Goal: Information Seeking & Learning: Learn about a topic

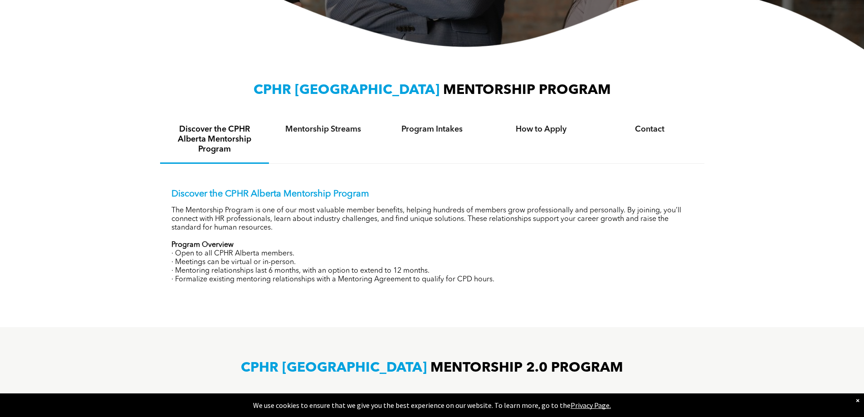
scroll to position [272, 0]
click at [317, 134] on div "Mentorship Streams" at bounding box center [323, 140] width 109 height 48
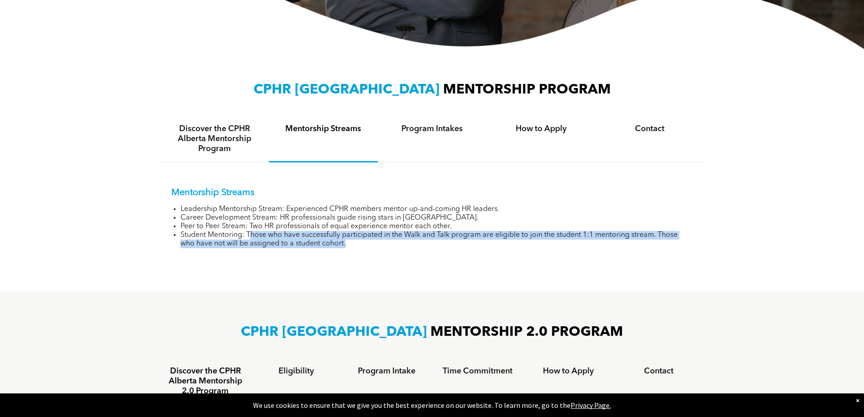
drag, startPoint x: 253, startPoint y: 232, endPoint x: 352, endPoint y: 241, distance: 99.4
click at [352, 241] on li "Student Mentoring: Those who have successfully participated in the Walk and Tal…" at bounding box center [437, 239] width 513 height 17
drag, startPoint x: 325, startPoint y: 235, endPoint x: 202, endPoint y: 234, distance: 122.9
click at [202, 234] on li "Student Mentoring: Those who have successfully participated in the Walk and Tal…" at bounding box center [437, 239] width 513 height 17
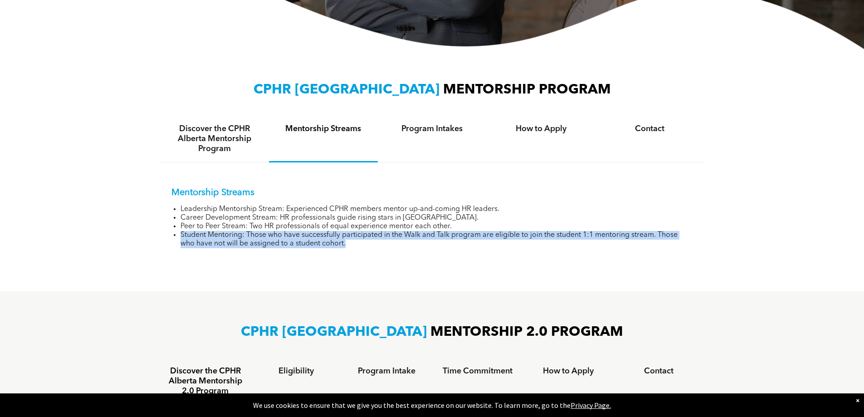
click at [202, 234] on li "Student Mentoring: Those who have successfully participated in the Walk and Tal…" at bounding box center [437, 239] width 513 height 17
drag, startPoint x: 202, startPoint y: 234, endPoint x: 337, endPoint y: 241, distance: 134.5
click at [337, 241] on li "Student Mentoring: Those who have successfully participated in the Walk and Tal…" at bounding box center [437, 239] width 513 height 17
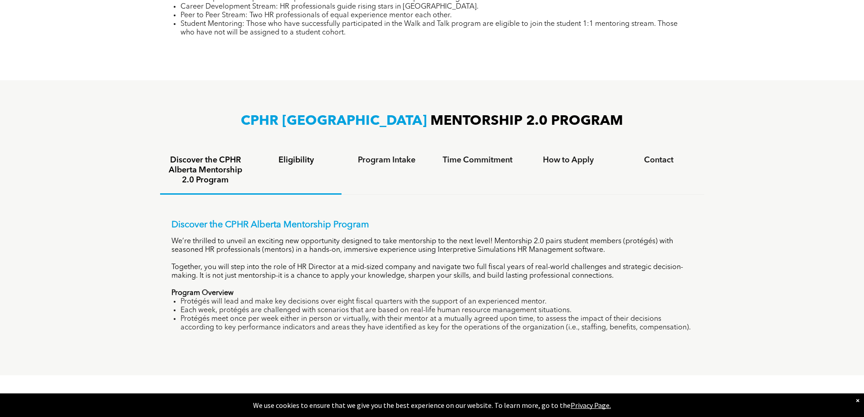
scroll to position [499, 0]
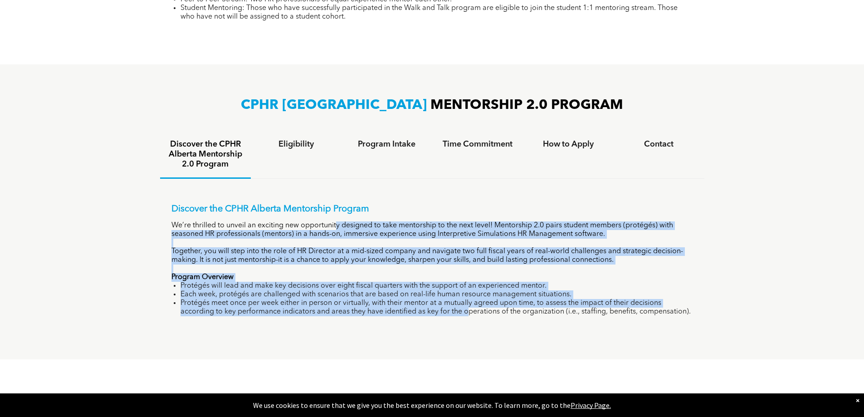
drag, startPoint x: 337, startPoint y: 223, endPoint x: 443, endPoint y: 313, distance: 139.1
click at [443, 313] on div "Discover the CPHR Alberta Mentorship Program We’re thrilled to unveil an exciti…" at bounding box center [432, 260] width 522 height 113
click at [443, 313] on li "Protégés meet once per week either in person or virtually, with their mentor at…" at bounding box center [437, 307] width 513 height 17
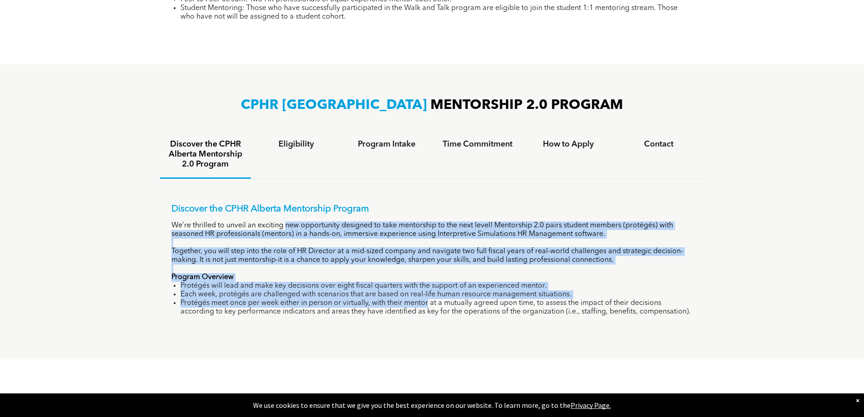
drag, startPoint x: 429, startPoint y: 304, endPoint x: 285, endPoint y: 222, distance: 165.8
click at [285, 222] on div "Discover the CPHR Alberta Mentorship Program We’re thrilled to unveil an exciti…" at bounding box center [432, 260] width 522 height 113
click at [285, 222] on p "We’re thrilled to unveil an exciting new opportunity designed to take mentorshi…" at bounding box center [432, 229] width 522 height 17
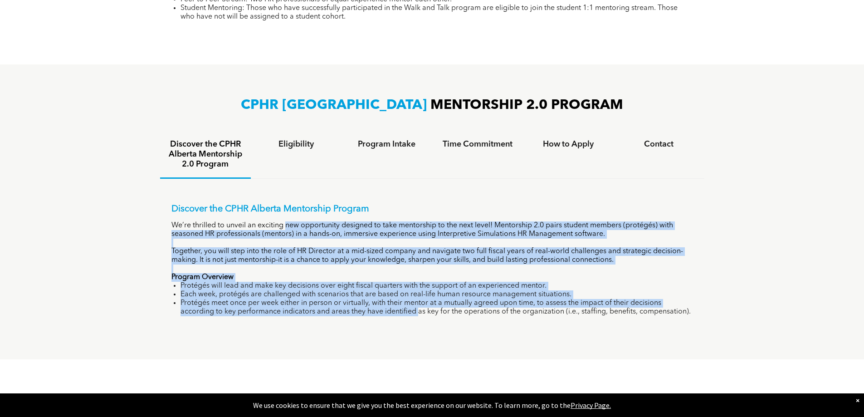
drag, startPoint x: 306, startPoint y: 233, endPoint x: 391, endPoint y: 310, distance: 115.0
click at [391, 310] on div "Discover the CPHR Alberta Mentorship Program We’re thrilled to unveil an exciti…" at bounding box center [432, 260] width 522 height 113
click at [391, 310] on li "Protégés meet once per week either in person or virtually, with their mentor at…" at bounding box center [437, 307] width 513 height 17
drag, startPoint x: 391, startPoint y: 310, endPoint x: 253, endPoint y: 224, distance: 163.0
click at [253, 224] on div "Discover the CPHR Alberta Mentorship Program We’re thrilled to unveil an exciti…" at bounding box center [432, 260] width 522 height 113
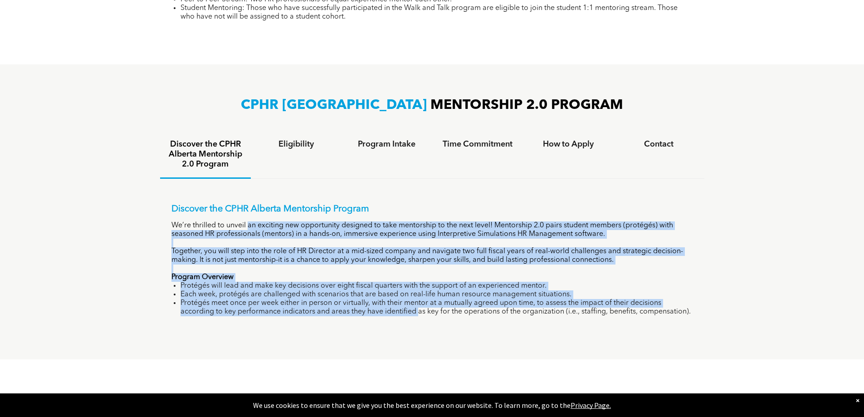
click at [253, 224] on p "We’re thrilled to unveil an exciting new opportunity designed to take mentorshi…" at bounding box center [432, 229] width 522 height 17
drag, startPoint x: 246, startPoint y: 224, endPoint x: 410, endPoint y: 311, distance: 185.5
click at [410, 311] on div "Discover the CPHR Alberta Mentorship Program We’re thrilled to unveil an exciti…" at bounding box center [432, 260] width 522 height 113
click at [409, 311] on li "Protégés meet once per week either in person or virtually, with their mentor at…" at bounding box center [437, 307] width 513 height 17
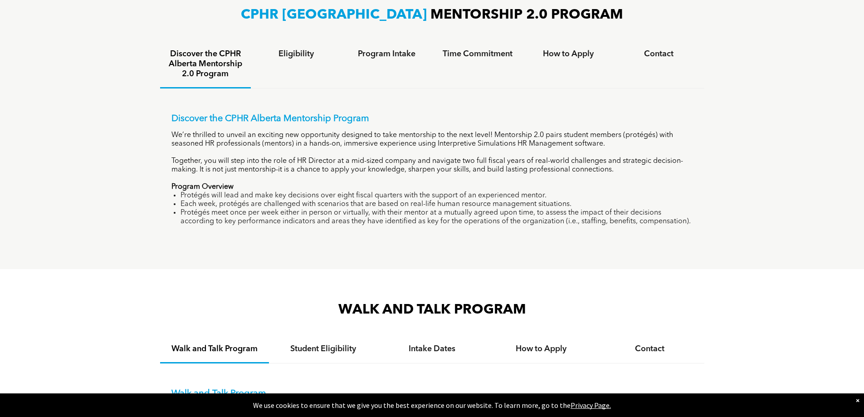
scroll to position [590, 0]
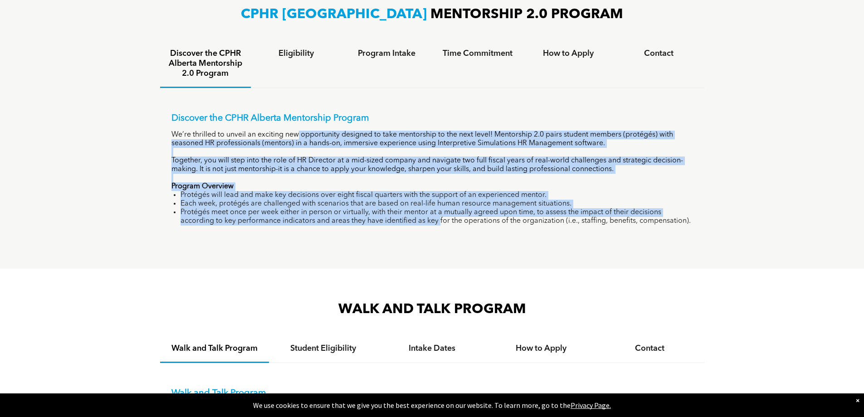
drag, startPoint x: 417, startPoint y: 222, endPoint x: 299, endPoint y: 124, distance: 152.7
click at [299, 124] on div "Discover the CPHR Alberta Mentorship Program We’re thrilled to unveil an exciti…" at bounding box center [432, 169] width 522 height 113
drag, startPoint x: 279, startPoint y: 113, endPoint x: 418, endPoint y: 225, distance: 179.3
click at [418, 225] on div "Discover the CPHR Alberta Mentorship Program We’re thrilled to unveil an exciti…" at bounding box center [432, 162] width 544 height 149
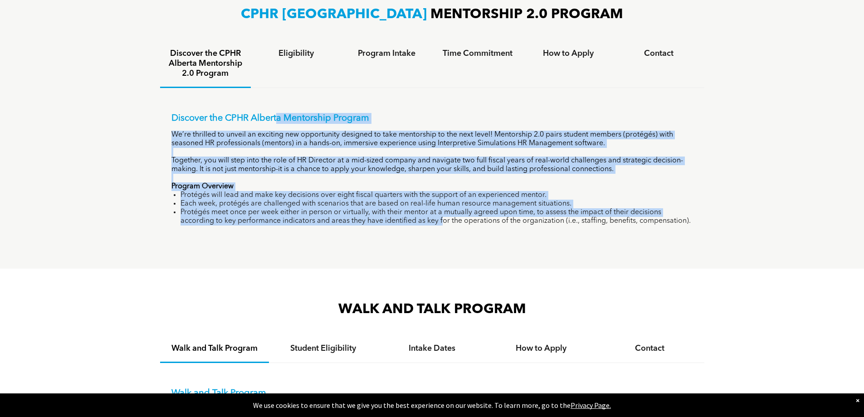
click at [418, 225] on div "Discover the CPHR Alberta Mentorship Program We’re thrilled to unveil an exciti…" at bounding box center [432, 162] width 544 height 149
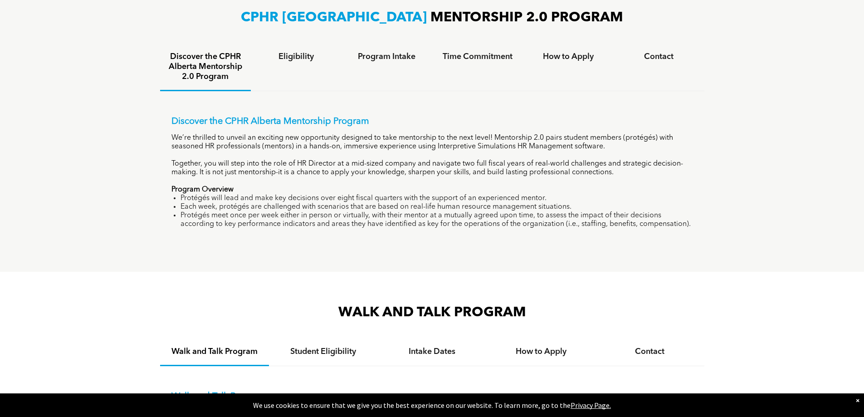
scroll to position [499, 0]
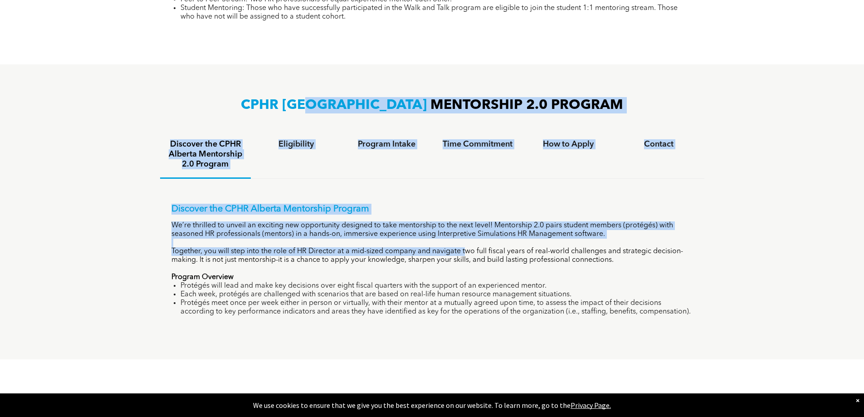
drag, startPoint x: 351, startPoint y: 103, endPoint x: 470, endPoint y: 257, distance: 194.1
click at [470, 257] on div "CPHR ALBERTA MENTORSHIP 2.0 PROGRAM Discover the CPHR Alberta Mentorship 2.0 Pr…" at bounding box center [432, 211] width 544 height 231
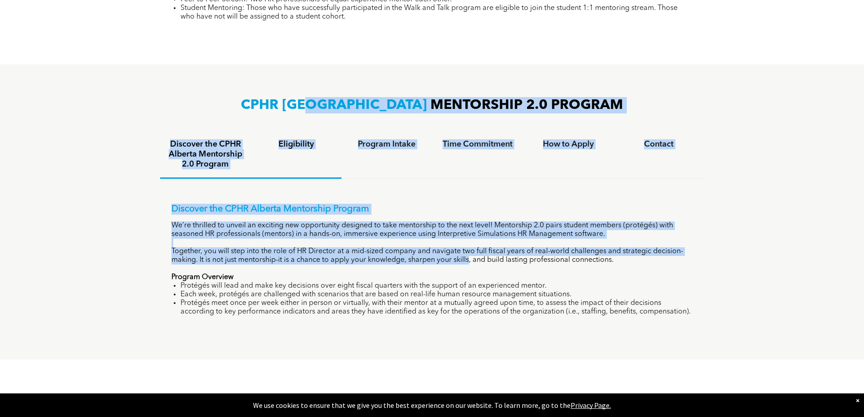
click at [297, 144] on h4 "Eligibility" at bounding box center [296, 144] width 74 height 10
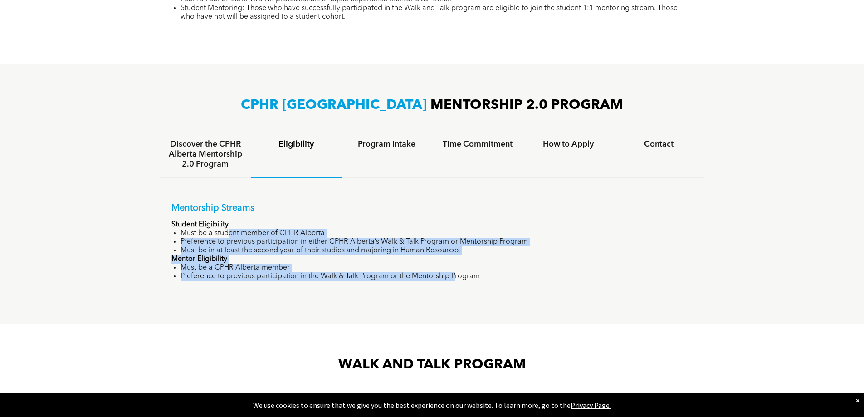
drag, startPoint x: 227, startPoint y: 233, endPoint x: 455, endPoint y: 276, distance: 232.3
click at [455, 276] on div "Mentorship Streams Student Eligibility Must be a student member of CPHR Alberta…" at bounding box center [432, 242] width 522 height 78
click at [455, 276] on li "Preference to previous participation in the Walk & Talk Program or the Mentorsh…" at bounding box center [437, 276] width 513 height 9
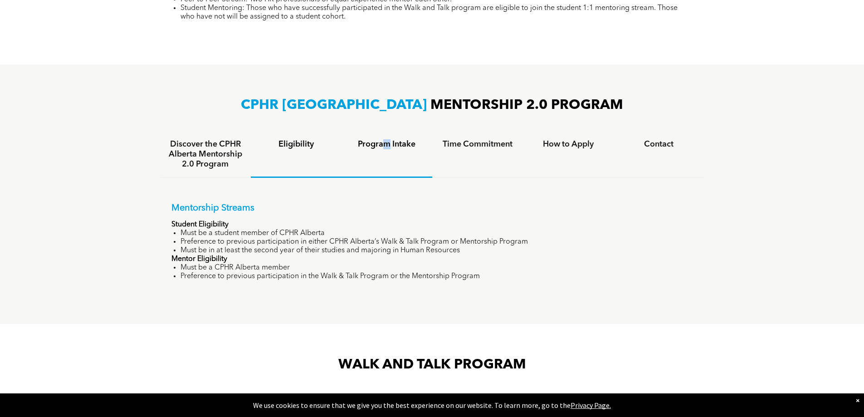
drag, startPoint x: 387, startPoint y: 146, endPoint x: 390, endPoint y: 152, distance: 7.5
click at [390, 152] on div "Program Intake" at bounding box center [387, 154] width 91 height 47
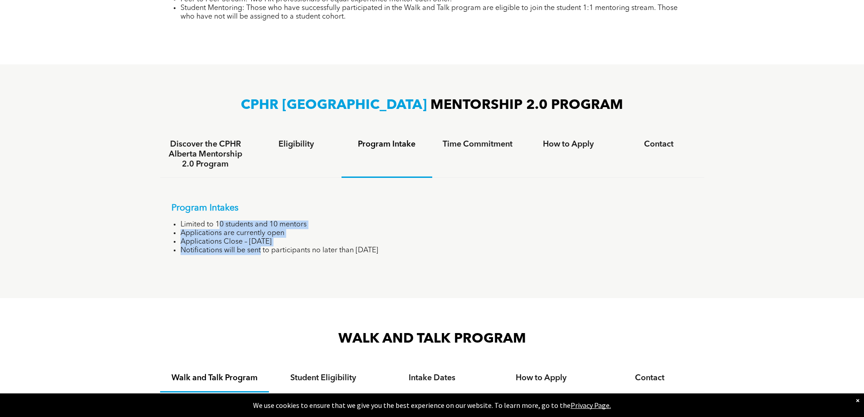
drag, startPoint x: 219, startPoint y: 222, endPoint x: 261, endPoint y: 249, distance: 50.0
click at [261, 249] on ul "Limited to 10 students and 10 mentors Applications are currently open Applicati…" at bounding box center [432, 237] width 522 height 34
click at [261, 249] on li "Notifications will be sent to participants no later than [DATE]" at bounding box center [437, 250] width 513 height 9
drag, startPoint x: 285, startPoint y: 250, endPoint x: 212, endPoint y: 222, distance: 78.4
click at [212, 222] on ul "Limited to 10 students and 10 mentors Applications are currently open Applicati…" at bounding box center [432, 237] width 522 height 34
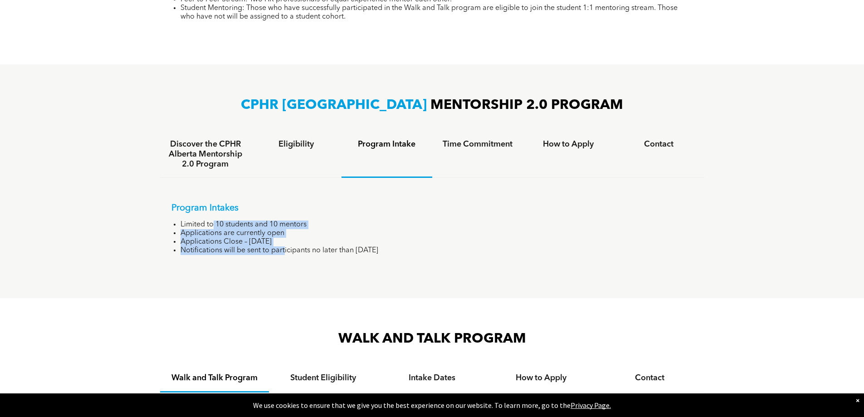
click at [212, 222] on li "Limited to 10 students and 10 mentors" at bounding box center [437, 224] width 513 height 9
drag, startPoint x: 212, startPoint y: 222, endPoint x: 338, endPoint y: 249, distance: 128.1
click at [337, 249] on ul "Limited to 10 students and 10 mentors Applications are currently open Applicati…" at bounding box center [432, 237] width 522 height 34
drag, startPoint x: 338, startPoint y: 249, endPoint x: 353, endPoint y: 249, distance: 15.9
click at [338, 249] on li "Notifications will be sent to participants no later than [DATE]" at bounding box center [437, 250] width 513 height 9
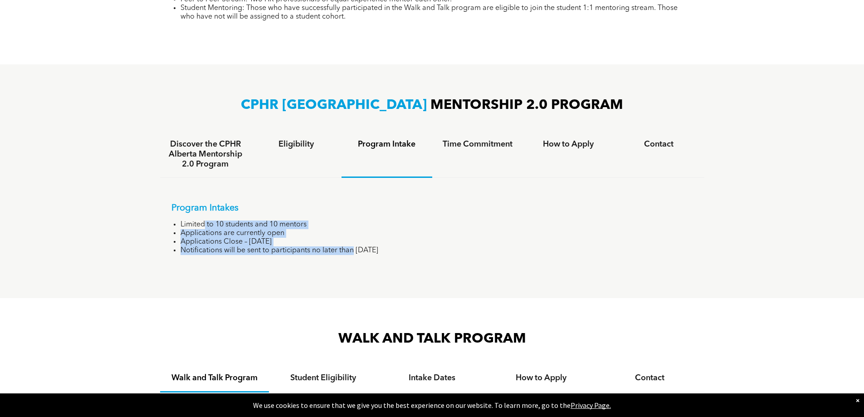
drag, startPoint x: 353, startPoint y: 249, endPoint x: 199, endPoint y: 221, distance: 156.7
click at [202, 223] on ul "Limited to 10 students and 10 mentors Applications are currently open Applicati…" at bounding box center [432, 237] width 522 height 34
click at [199, 221] on li "Limited to 10 students and 10 mentors" at bounding box center [437, 224] width 513 height 9
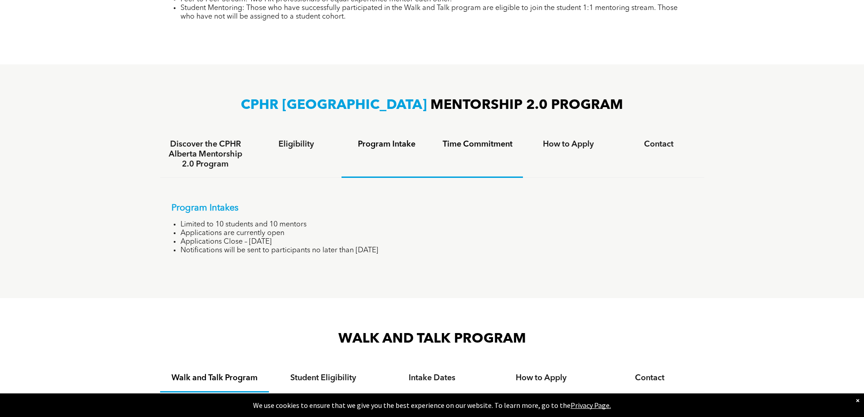
click at [463, 146] on h4 "Time Commitment" at bounding box center [477, 144] width 74 height 10
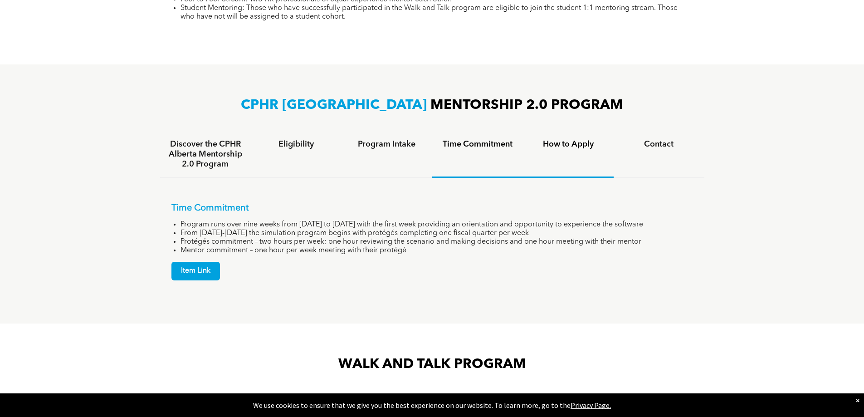
click at [568, 146] on h4 "How to Apply" at bounding box center [568, 144] width 74 height 10
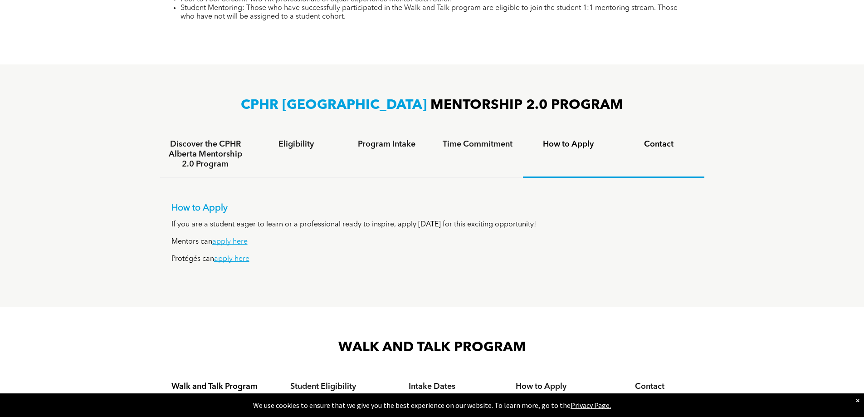
click at [664, 149] on div "Contact" at bounding box center [659, 154] width 91 height 47
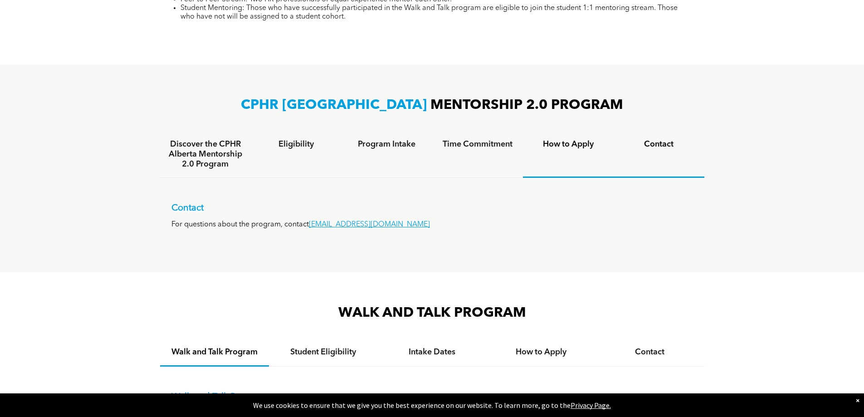
click at [608, 150] on div "How to Apply" at bounding box center [568, 154] width 91 height 47
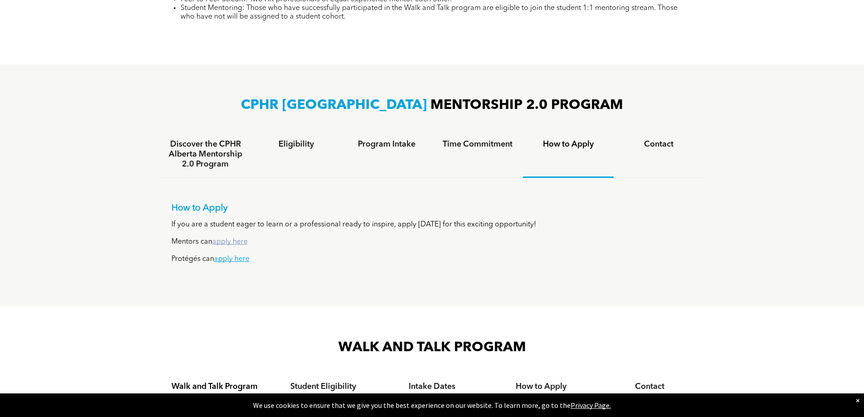
click at [217, 238] on link "apply here" at bounding box center [229, 241] width 35 height 7
